Goal: Information Seeking & Learning: Learn about a topic

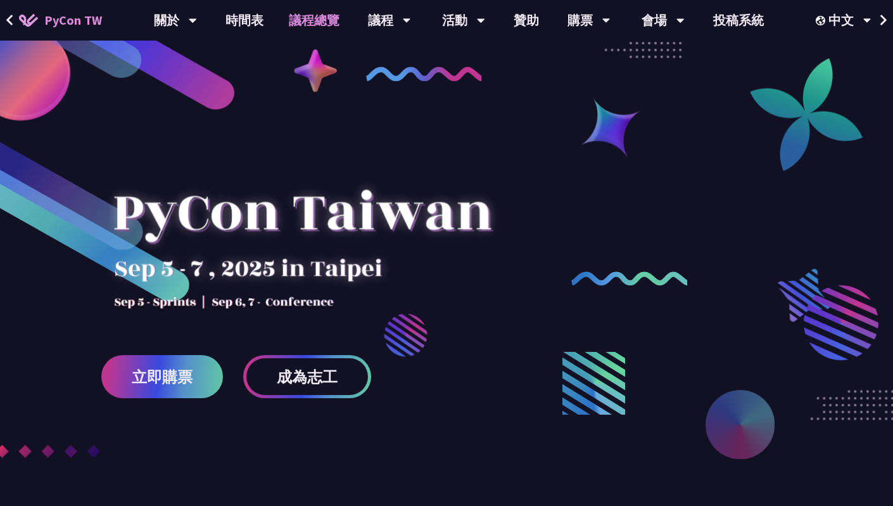
click at [303, 19] on link "議程總覽" at bounding box center [314, 20] width 76 height 41
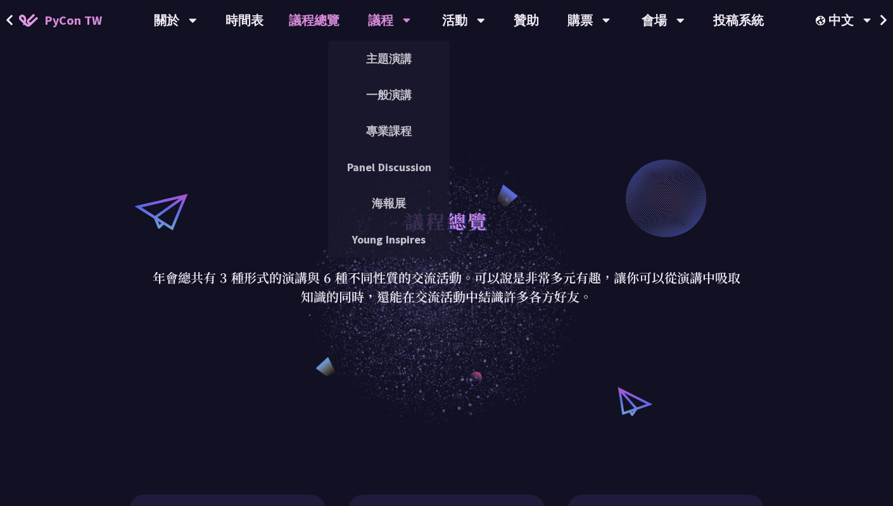
click at [369, 21] on div "議程" at bounding box center [389, 20] width 43 height 41
click at [368, 92] on link "一般演講" at bounding box center [389, 95] width 122 height 30
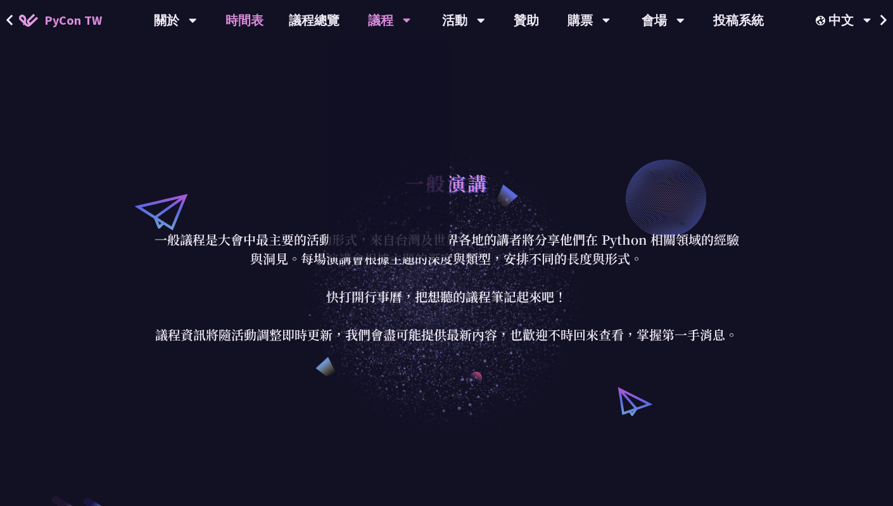
click at [255, 22] on link "時間表" at bounding box center [244, 20] width 63 height 41
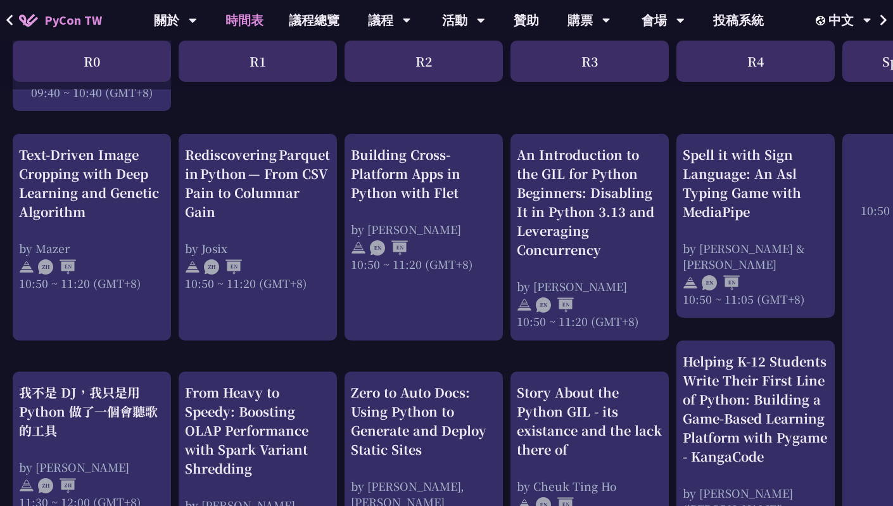
scroll to position [460, 0]
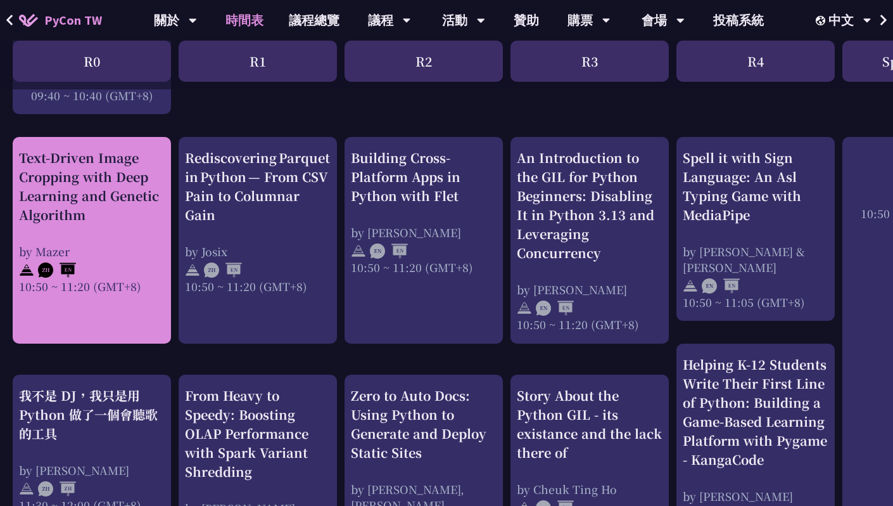
click at [151, 222] on div "Text-Driven Image Cropping with Deep Learning and Genetic Algorithm" at bounding box center [92, 186] width 146 height 76
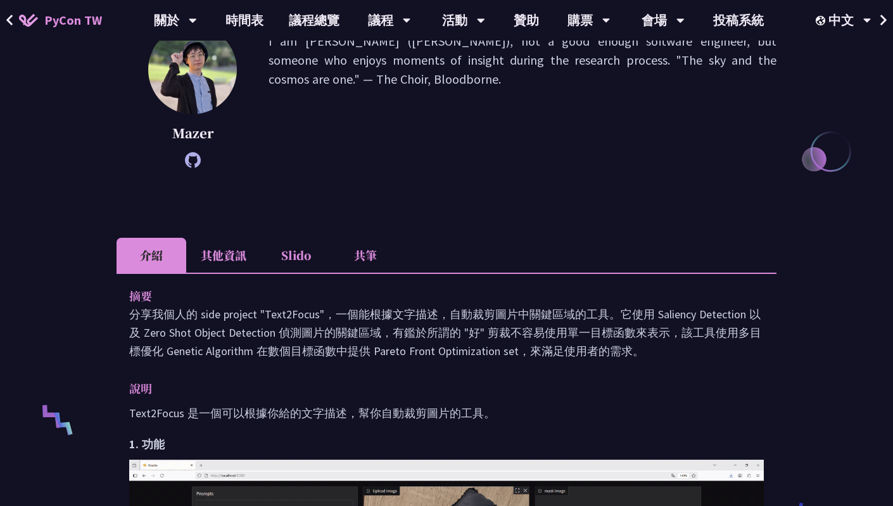
scroll to position [213, 0]
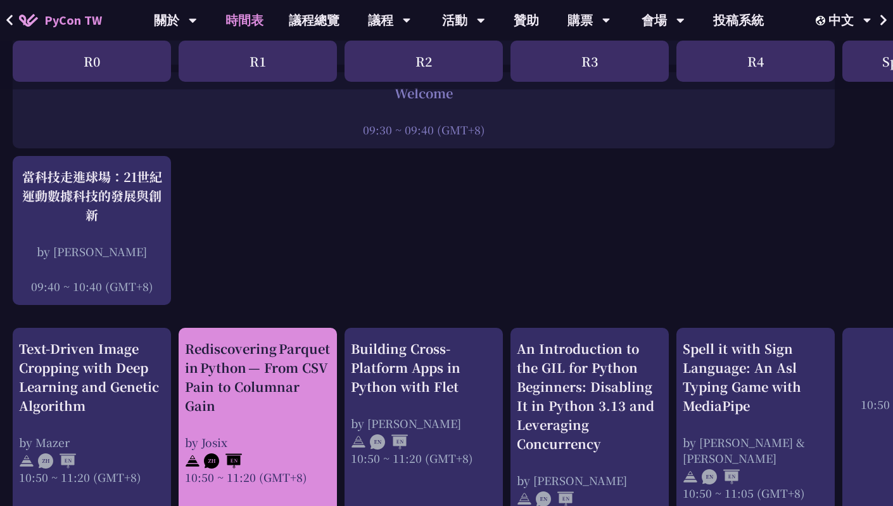
scroll to position [271, 0]
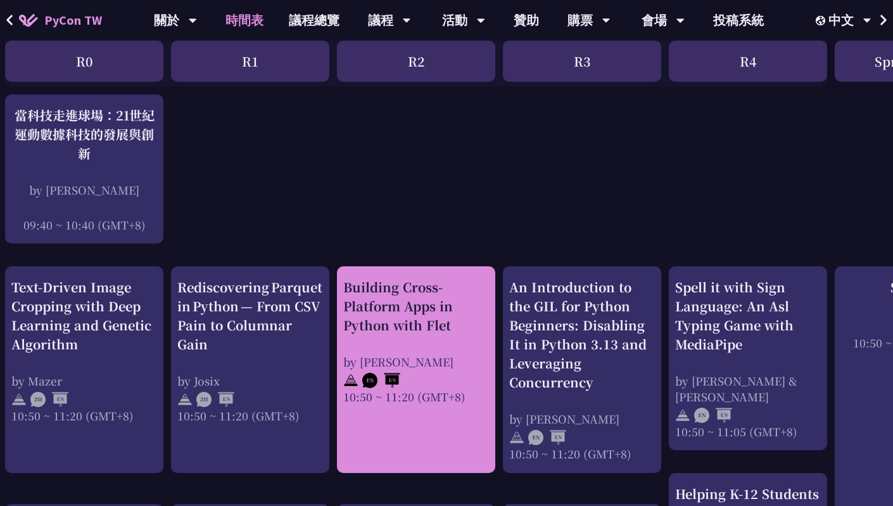
click at [412, 324] on div "Building Cross-Platform Apps in Python with Flet" at bounding box center [416, 306] width 146 height 57
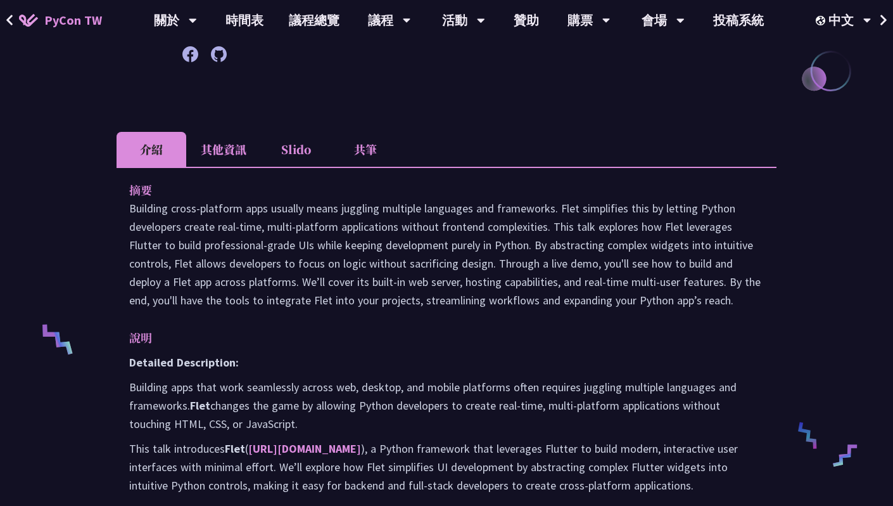
scroll to position [295, 0]
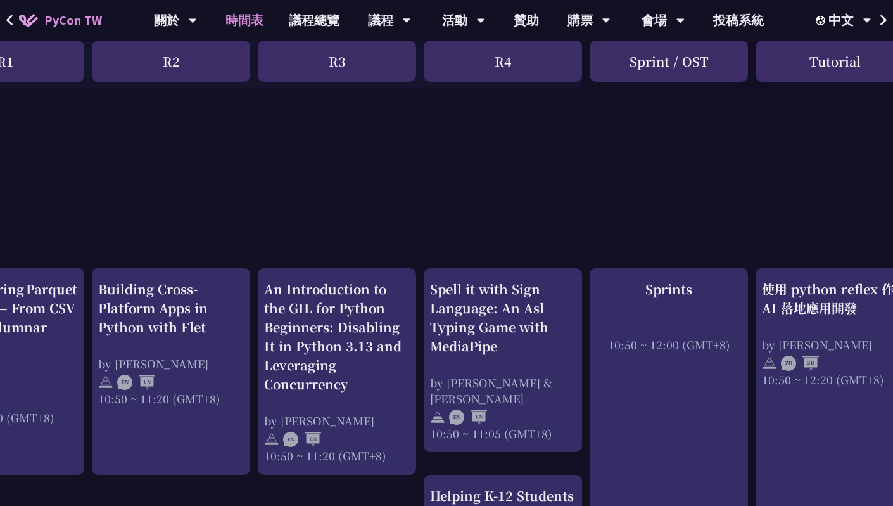
scroll to position [329, 256]
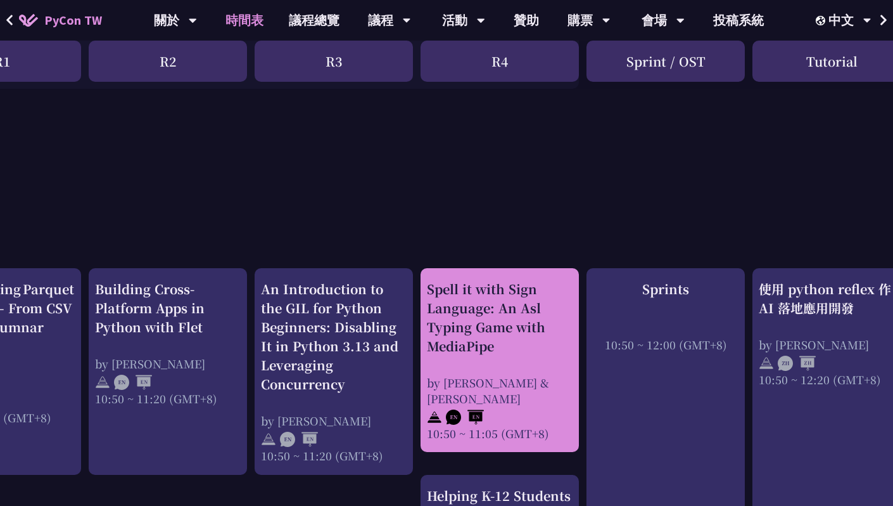
click at [506, 335] on div "Spell it with Sign Language: An Asl Typing Game with MediaPipe" at bounding box center [500, 317] width 146 height 76
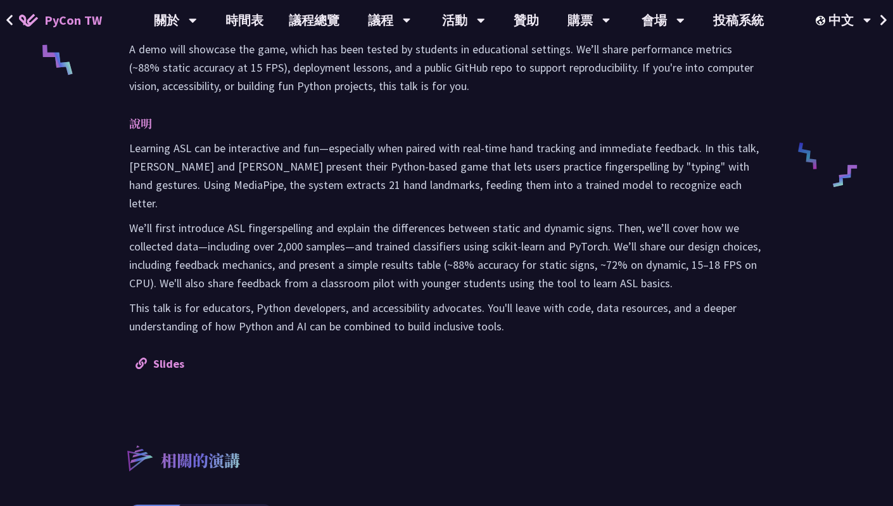
scroll to position [649, 0]
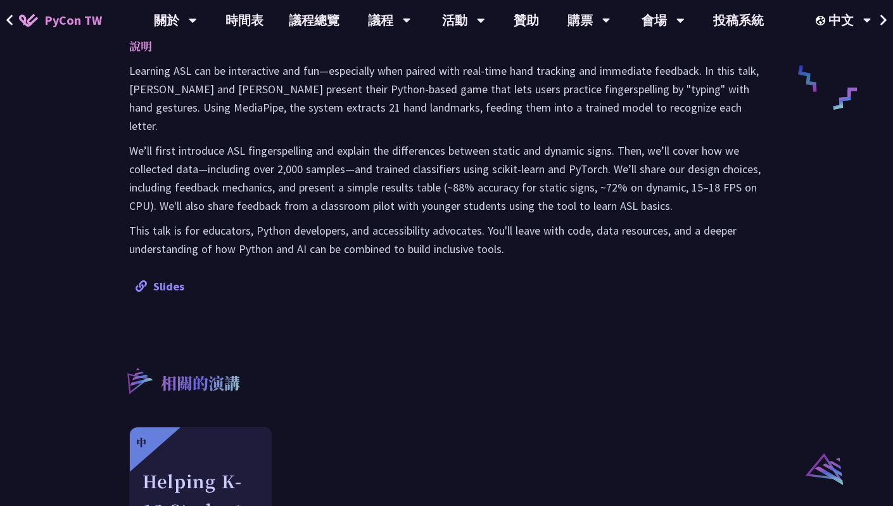
click at [156, 279] on link "Slides" at bounding box center [160, 286] width 49 height 15
